Goal: Task Accomplishment & Management: Manage account settings

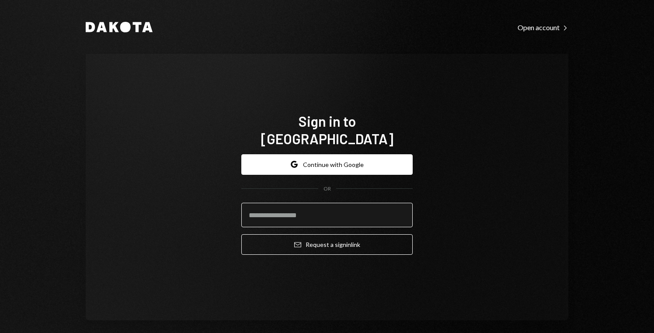
click at [358, 203] on input "email" at bounding box center [326, 215] width 171 height 24
type input "**********"
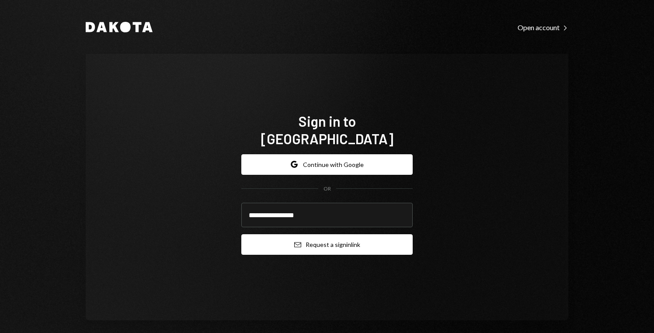
click at [340, 234] on button "Email Request a sign in link" at bounding box center [326, 244] width 171 height 21
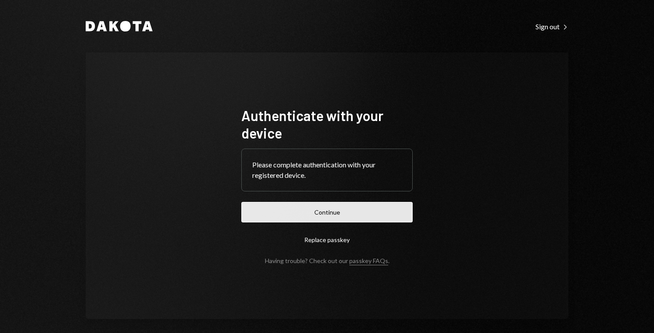
click at [360, 218] on button "Continue" at bounding box center [326, 212] width 171 height 21
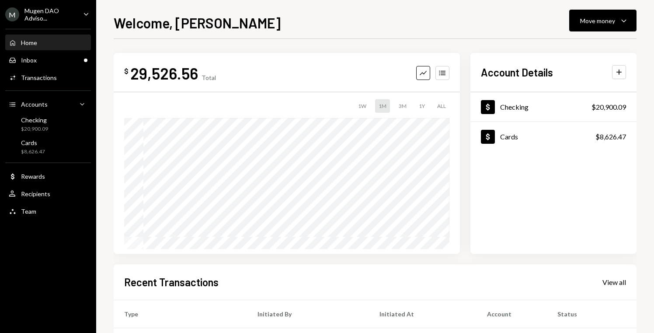
click at [51, 41] on div "Home Home" at bounding box center [48, 43] width 79 height 8
click at [50, 79] on div "Transactions" at bounding box center [39, 77] width 36 height 7
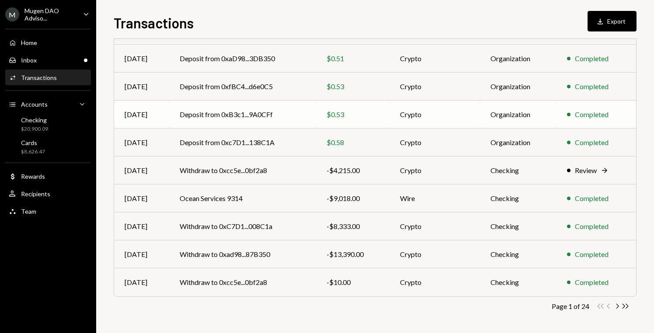
scroll to position [120, 0]
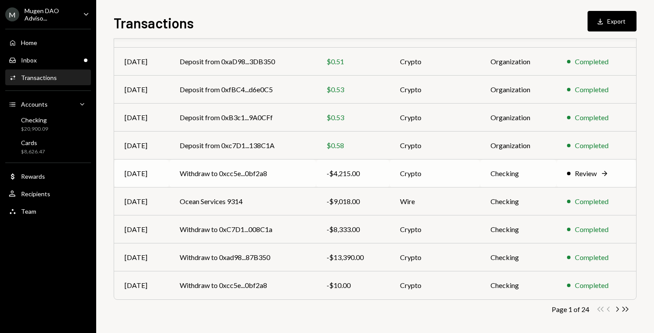
click at [377, 171] on div "-$4,215.00" at bounding box center [353, 173] width 52 height 10
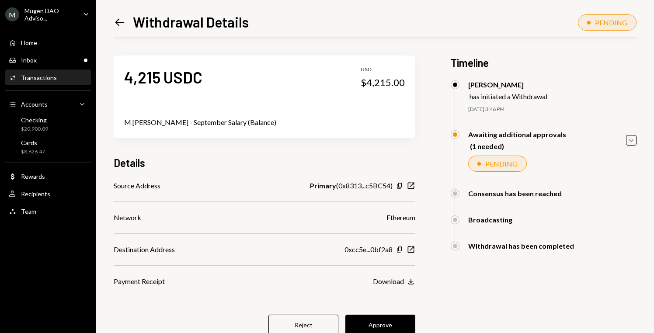
scroll to position [19, 0]
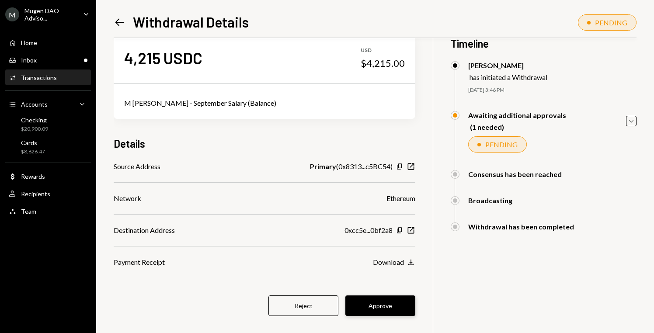
click at [393, 309] on button "Approve" at bounding box center [381, 306] width 70 height 21
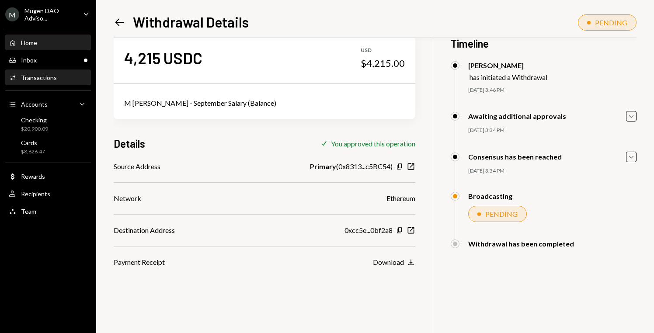
click at [43, 39] on div "Home Home" at bounding box center [48, 43] width 79 height 8
